Goal: Communication & Community: Participate in discussion

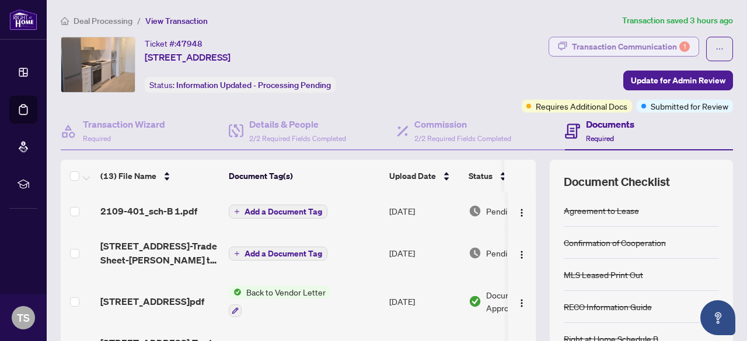
click at [664, 43] on div "Transaction Communication 1" at bounding box center [631, 46] width 118 height 19
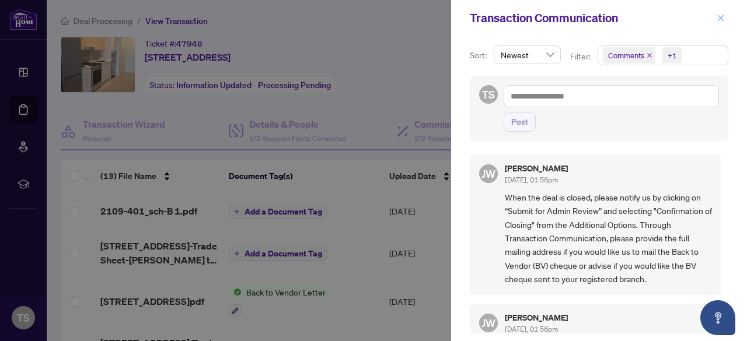
click at [719, 22] on span "button" at bounding box center [720, 18] width 8 height 19
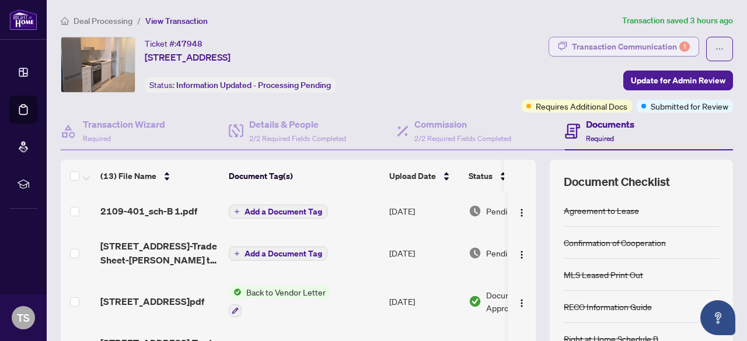
click at [611, 50] on div "Transaction Communication 1" at bounding box center [631, 46] width 118 height 19
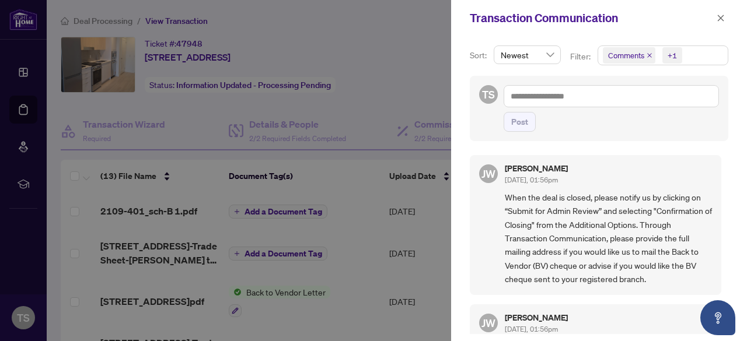
click at [398, 99] on div at bounding box center [373, 170] width 747 height 341
click at [718, 17] on icon "close" at bounding box center [720, 18] width 8 height 8
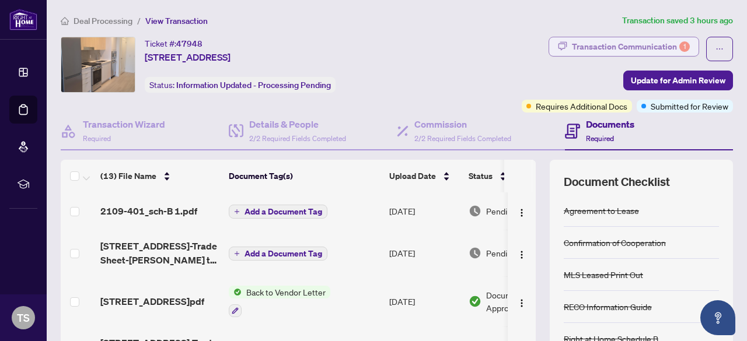
click at [604, 54] on div "Transaction Communication 1" at bounding box center [631, 46] width 118 height 19
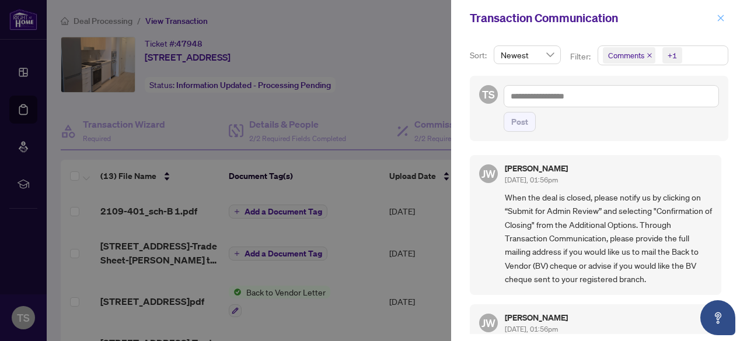
click at [725, 22] on button "button" at bounding box center [720, 18] width 15 height 14
